Goal: Communication & Community: Answer question/provide support

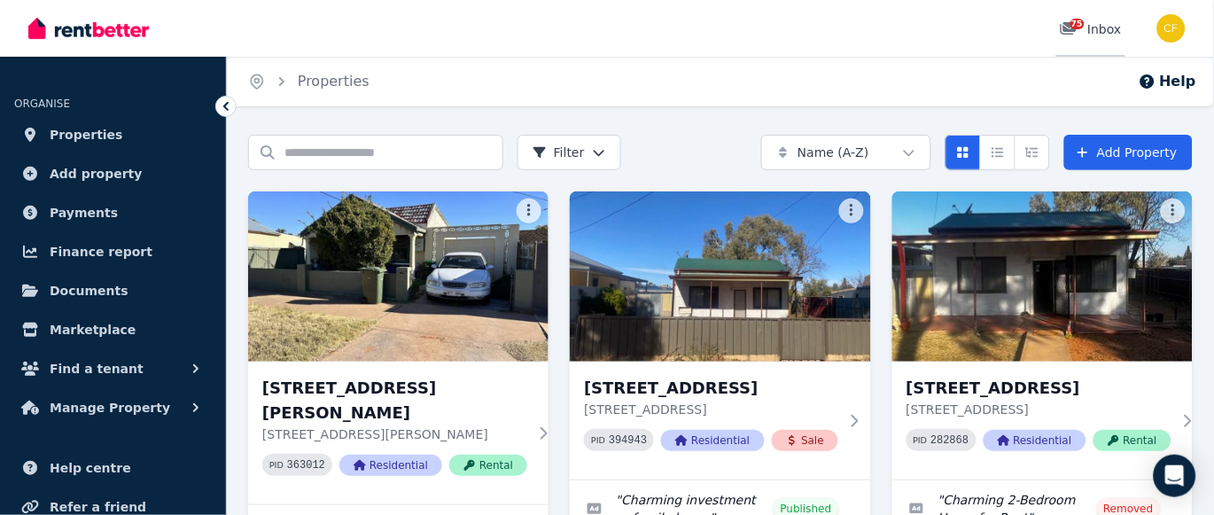
click at [1084, 25] on span "75" at bounding box center [1077, 24] width 14 height 11
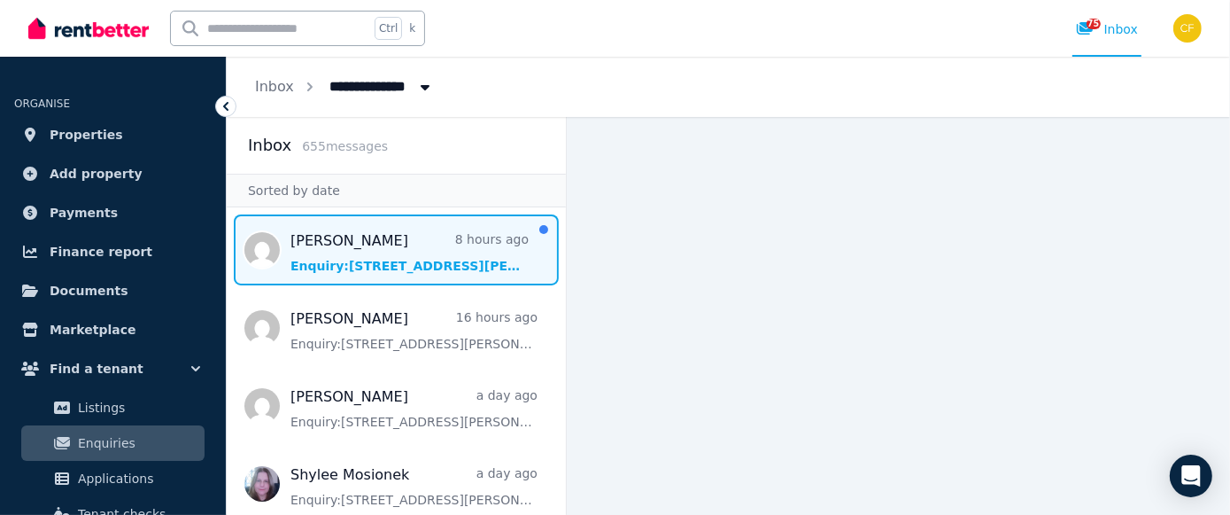
click at [381, 270] on span "Message list" at bounding box center [396, 249] width 339 height 71
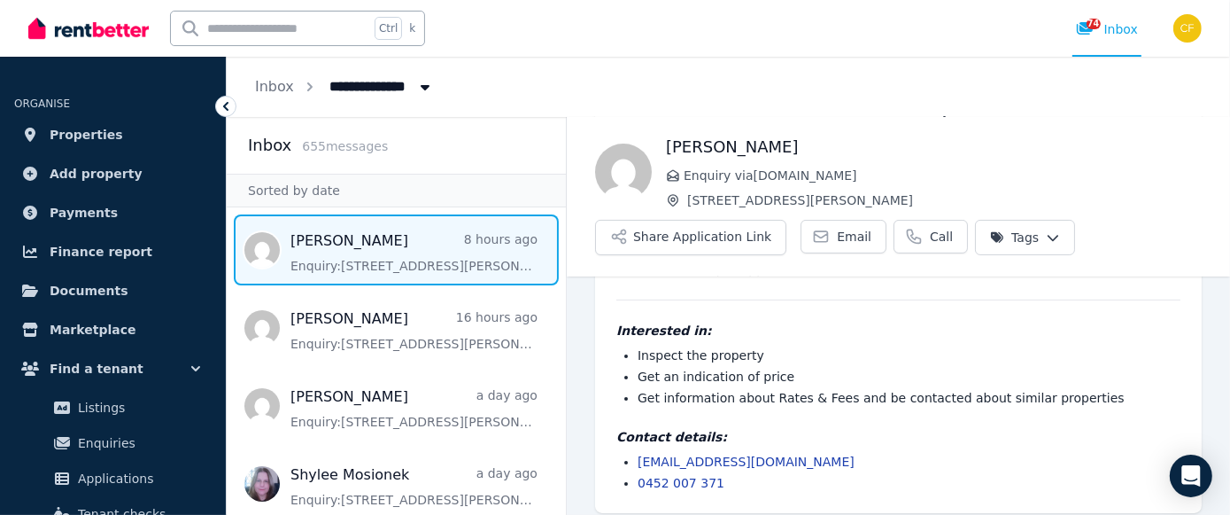
scroll to position [259, 0]
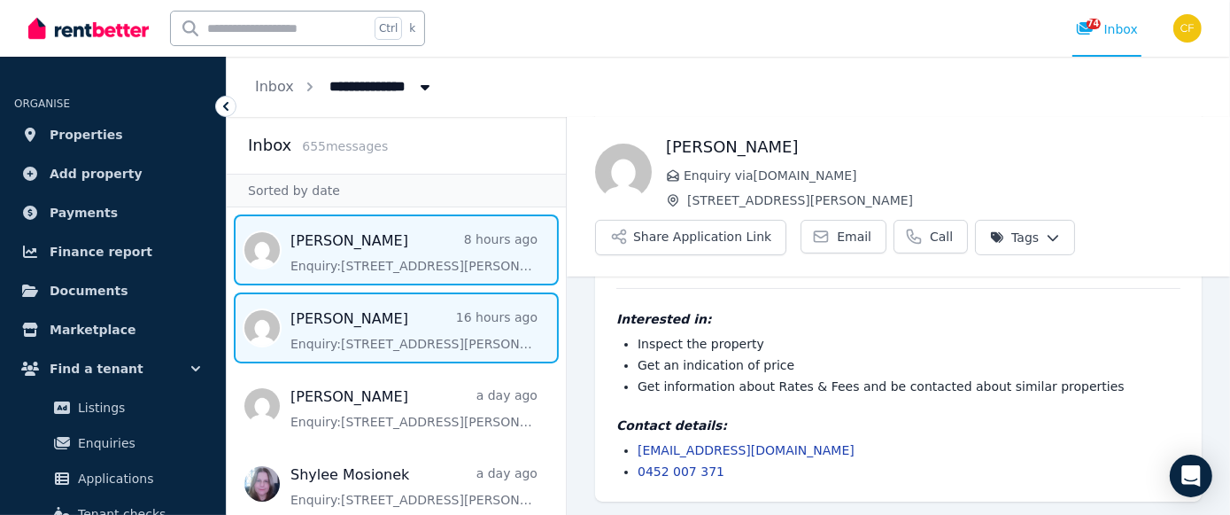
click at [364, 341] on span "Message list" at bounding box center [396, 327] width 339 height 71
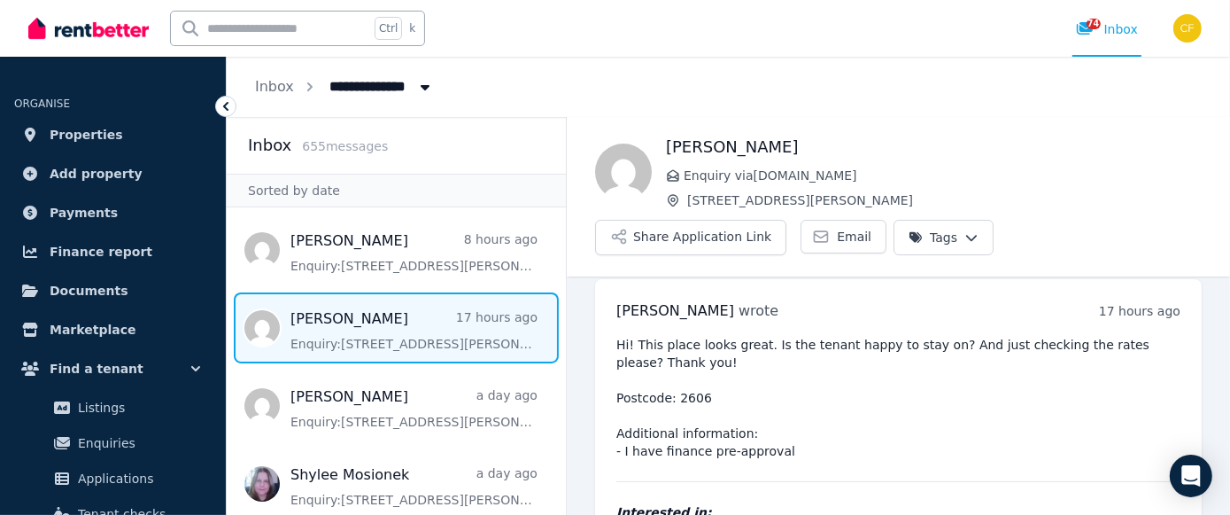
scroll to position [8, 0]
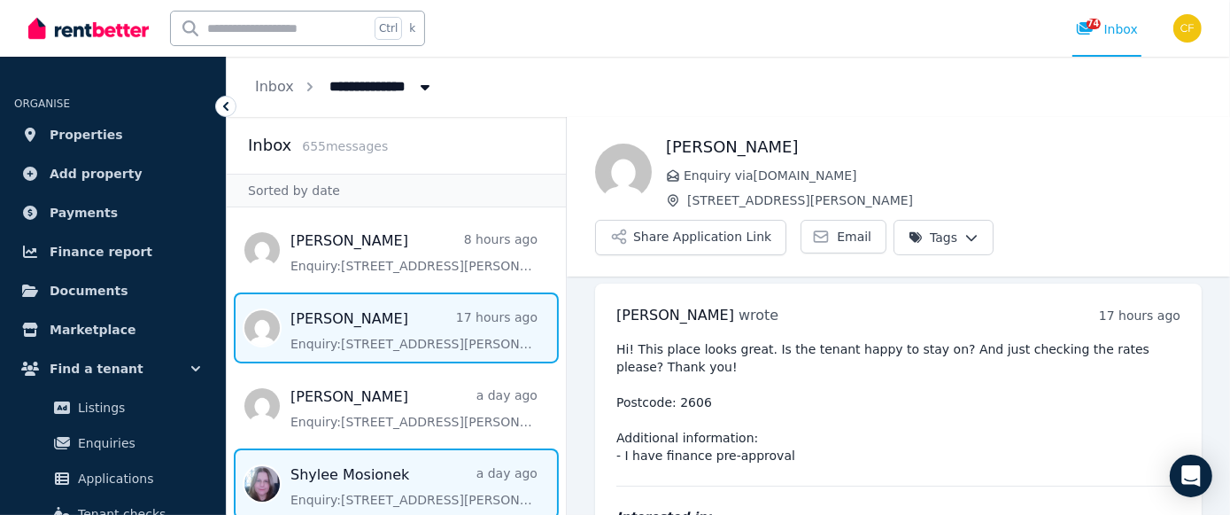
click at [353, 467] on span "Message list" at bounding box center [396, 483] width 339 height 71
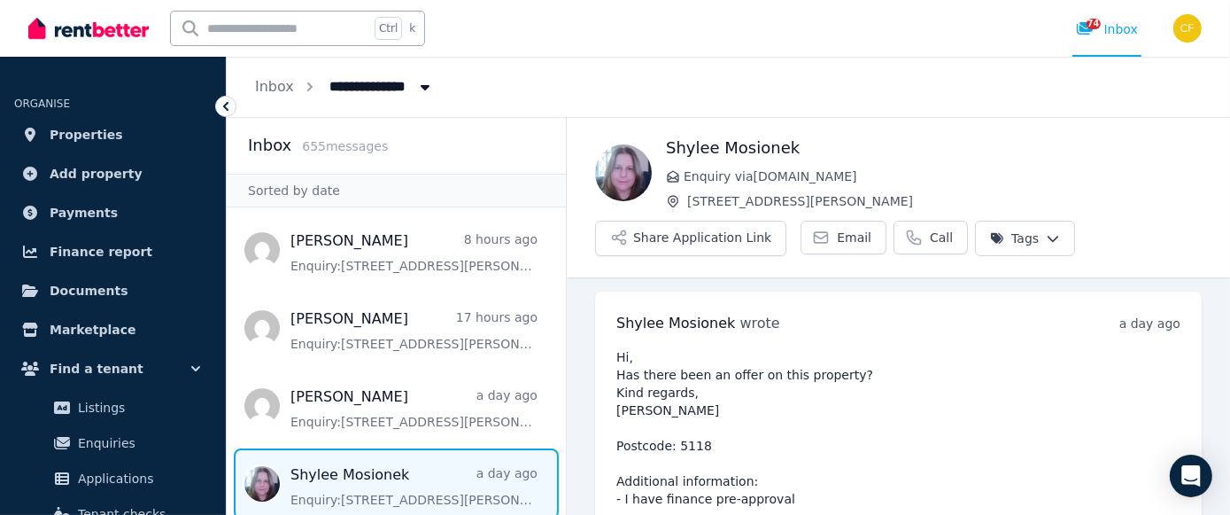
scroll to position [198, 0]
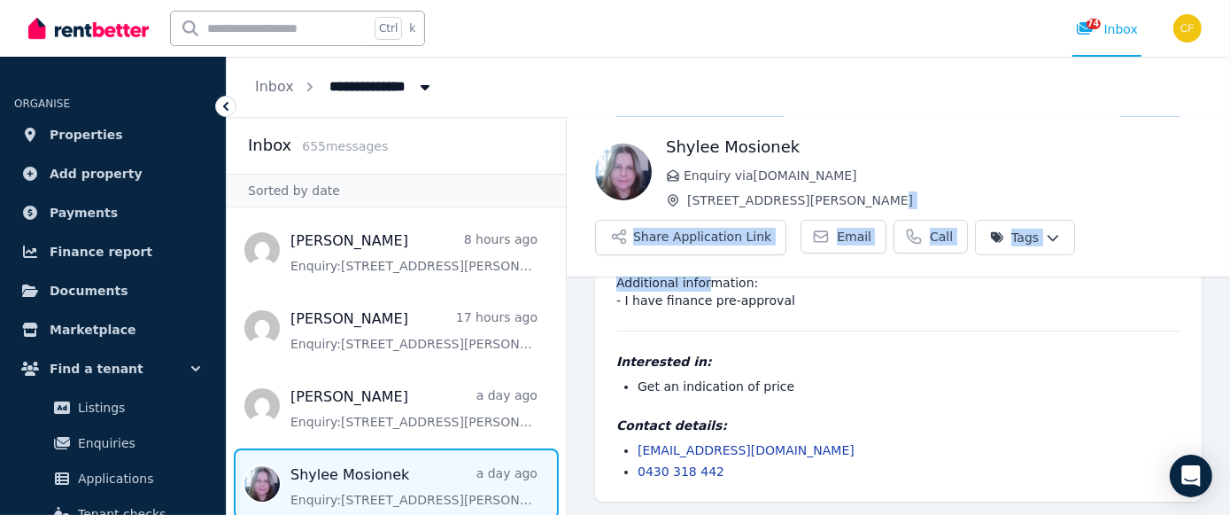
drag, startPoint x: 1201, startPoint y: 273, endPoint x: 1222, endPoint y: 284, distance: 24.2
click at [1222, 284] on main "Back Shylee Mosionek Enquiry via [DOMAIN_NAME] [STREET_ADDRESS][PERSON_NAME] Sh…" at bounding box center [898, 316] width 663 height 398
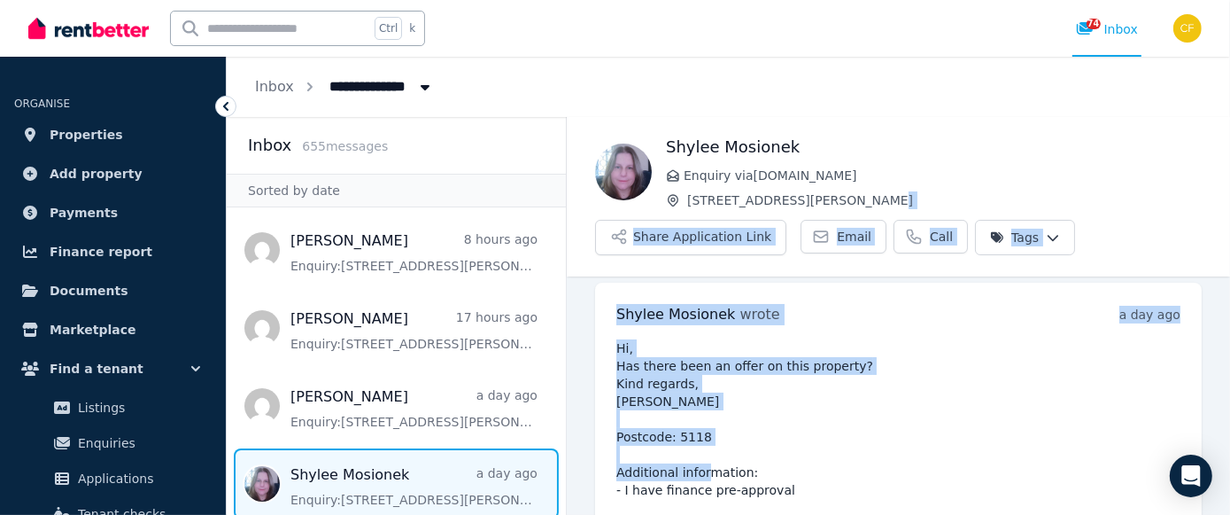
scroll to position [7, 0]
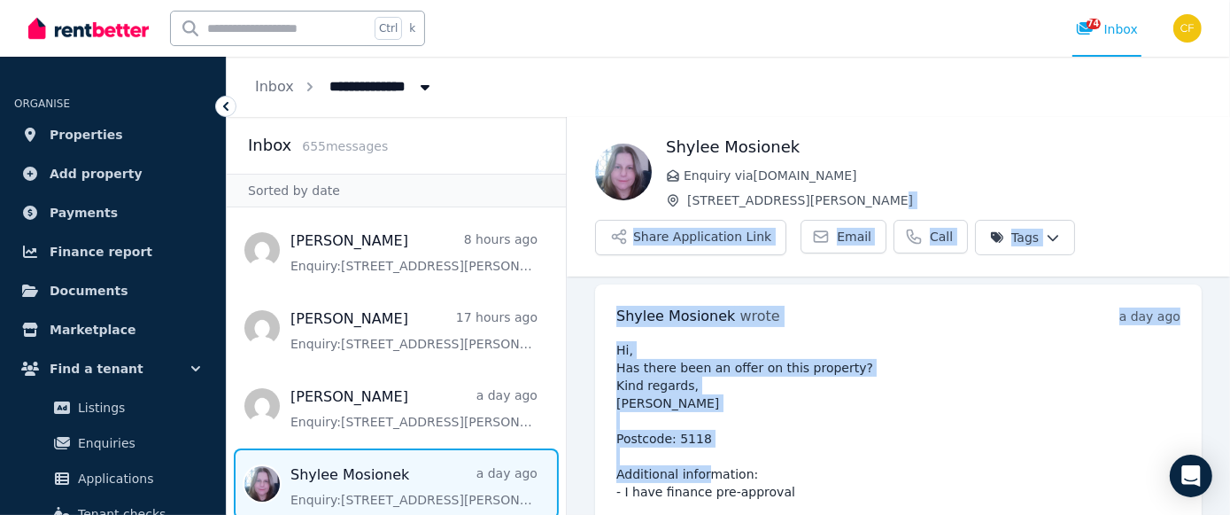
click at [1096, 249] on div "Shylee Mosionek Enquiry via [DOMAIN_NAME] [STREET_ADDRESS][PERSON_NAME] Applica…" at bounding box center [898, 195] width 663 height 120
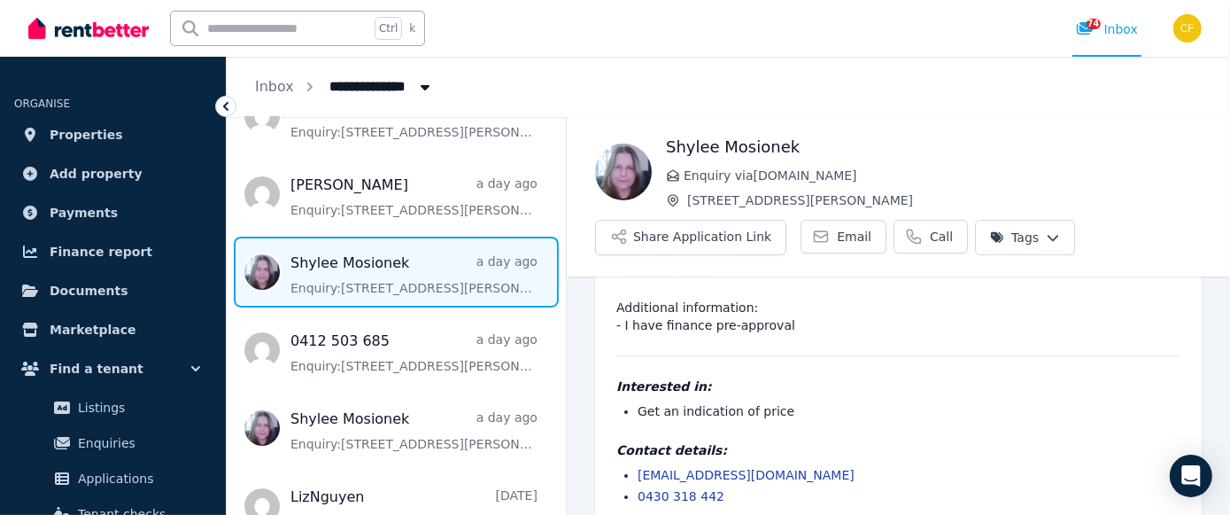
scroll to position [248, 0]
